Goal: Task Accomplishment & Management: Manage account settings

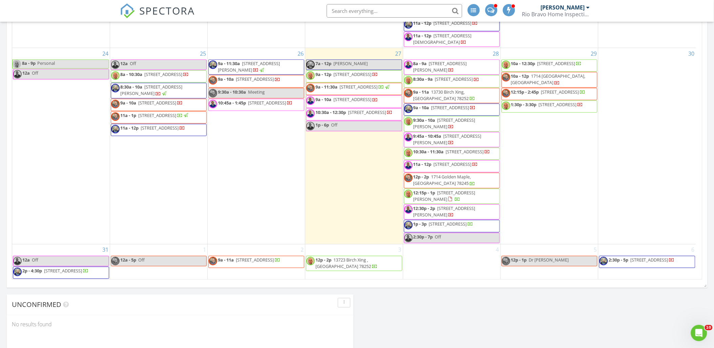
click at [573, 73] on span "10a - 12p 1714 Lavender Creek, San Antonio 78245" at bounding box center [549, 79] width 95 height 13
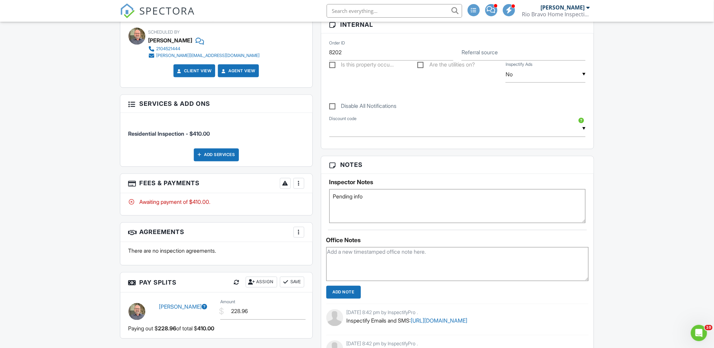
scroll to position [263, 0]
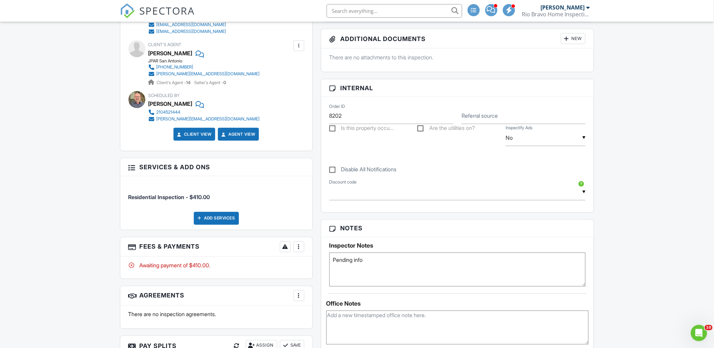
drag, startPoint x: 385, startPoint y: 258, endPoint x: 229, endPoint y: 257, distance: 156.2
click at [229, 257] on div "All emails and texts are disabled for this inspection! All emails and texts hav…" at bounding box center [357, 288] width 482 height 706
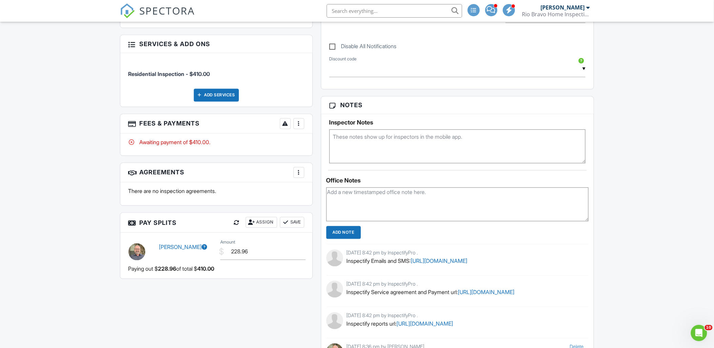
scroll to position [489, 0]
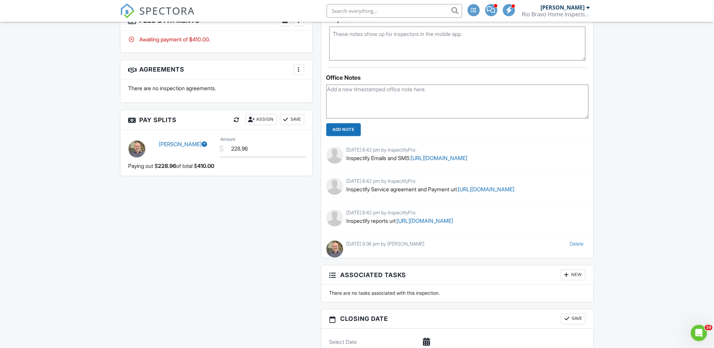
click at [340, 123] on input "Add Note" at bounding box center [343, 129] width 35 height 13
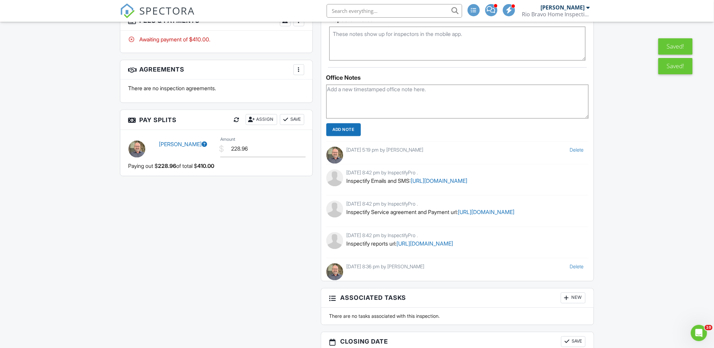
click at [573, 149] on link "Delete" at bounding box center [576, 150] width 14 height 6
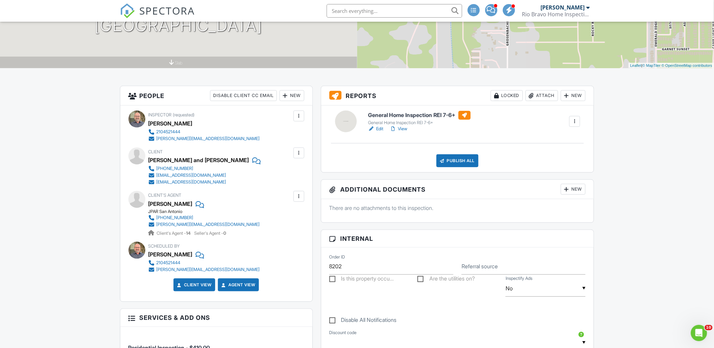
scroll to position [0, 0]
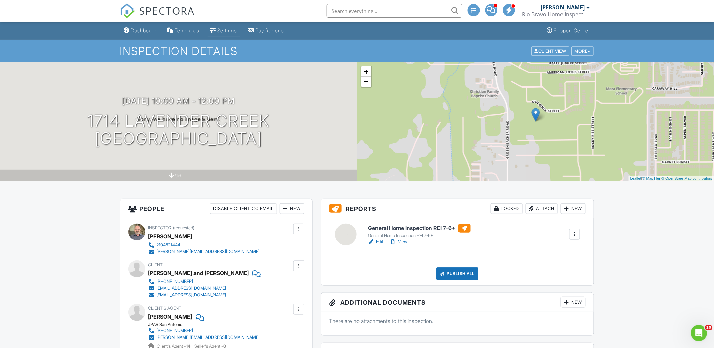
click at [228, 31] on div "Settings" at bounding box center [227, 30] width 20 height 6
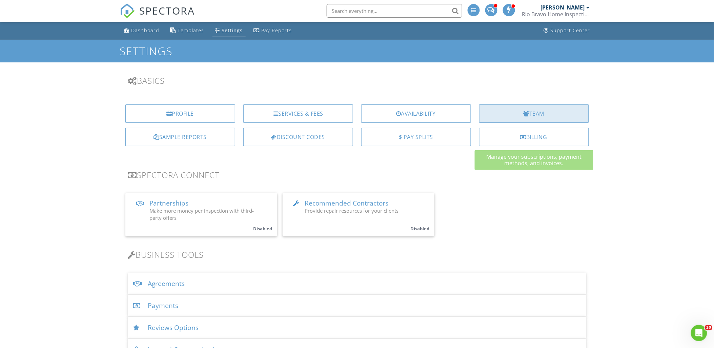
click at [533, 117] on div "Team" at bounding box center [534, 113] width 110 height 18
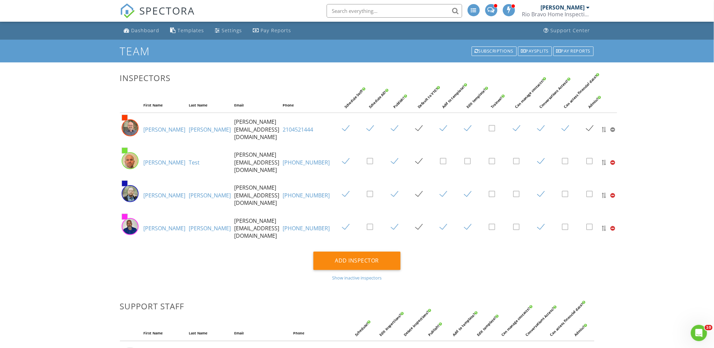
click at [157, 129] on link "Charles" at bounding box center [165, 129] width 42 height 7
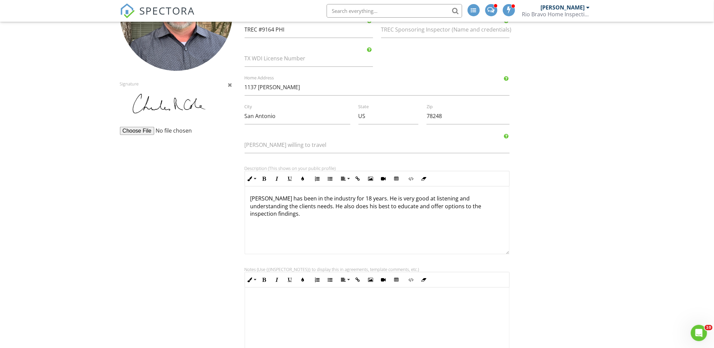
scroll to position [113, 0]
click at [345, 199] on p "[PERSON_NAME] has been in the industry for 18 years. He is very good at listeni…" at bounding box center [377, 205] width 254 height 23
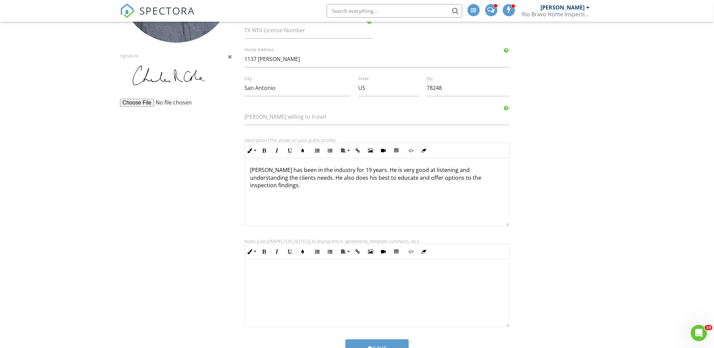
scroll to position [169, 0]
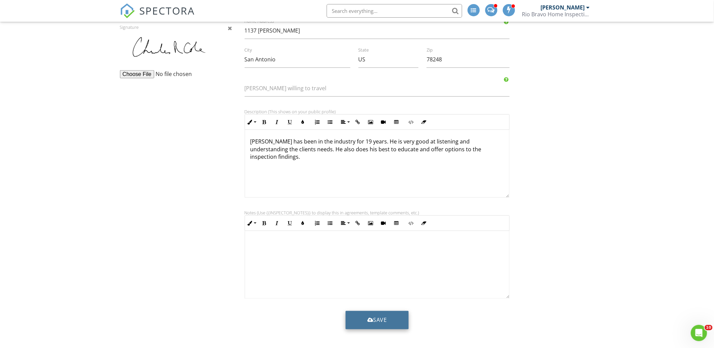
click at [377, 319] on button "Save" at bounding box center [377, 320] width 63 height 18
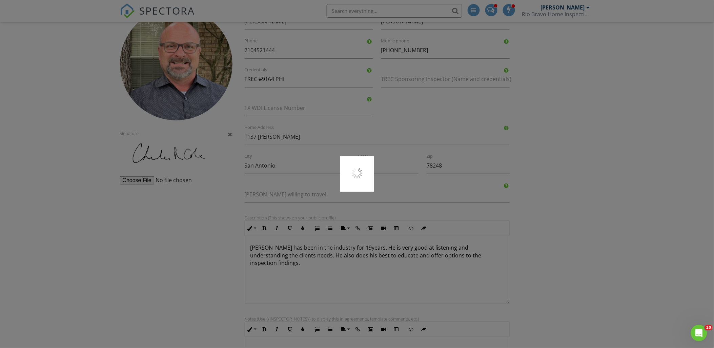
scroll to position [0, 0]
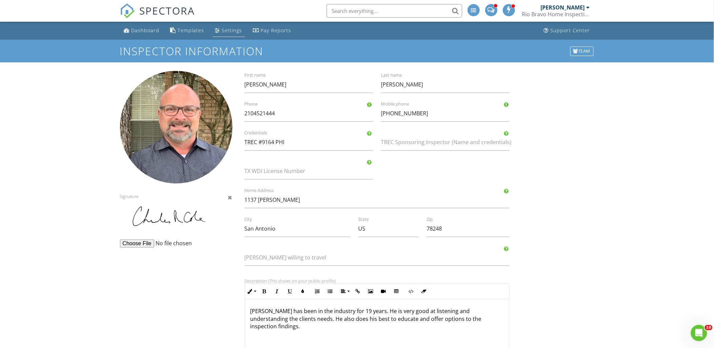
click at [226, 31] on div "Settings" at bounding box center [232, 30] width 20 height 6
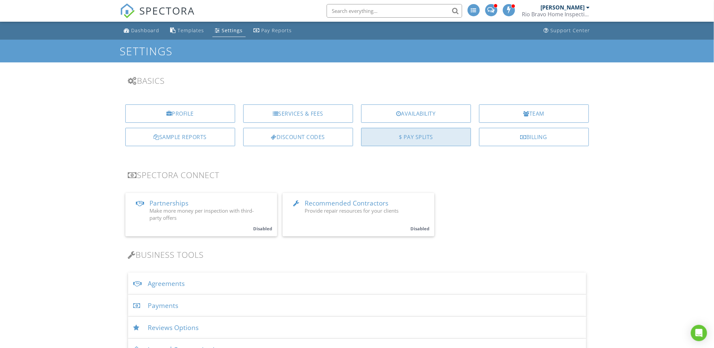
click at [432, 138] on div "$ Pay Splits" at bounding box center [416, 137] width 110 height 18
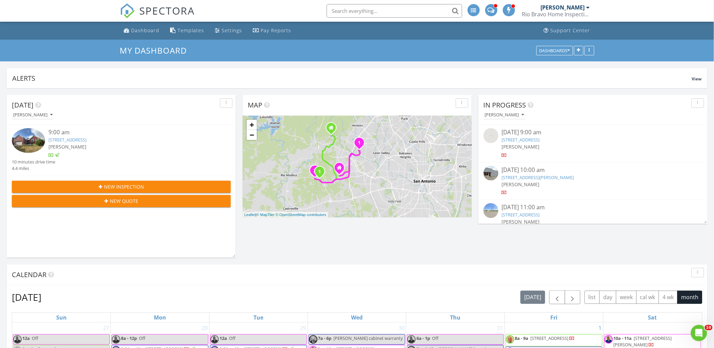
drag, startPoint x: 392, startPoint y: 184, endPoint x: 404, endPoint y: 153, distance: 33.3
click at [404, 153] on div "1 1 1 2 + − [PERSON_NAME][GEOGRAPHIC_DATA] 22.8 km, 28 min Head northeast on [G…" at bounding box center [357, 167] width 229 height 102
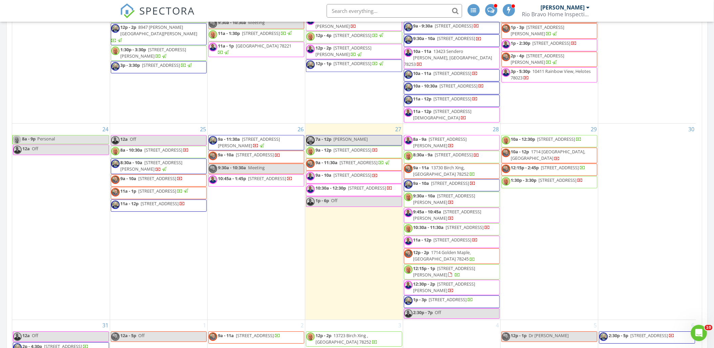
scroll to position [753, 0]
